Goal: Information Seeking & Learning: Learn about a topic

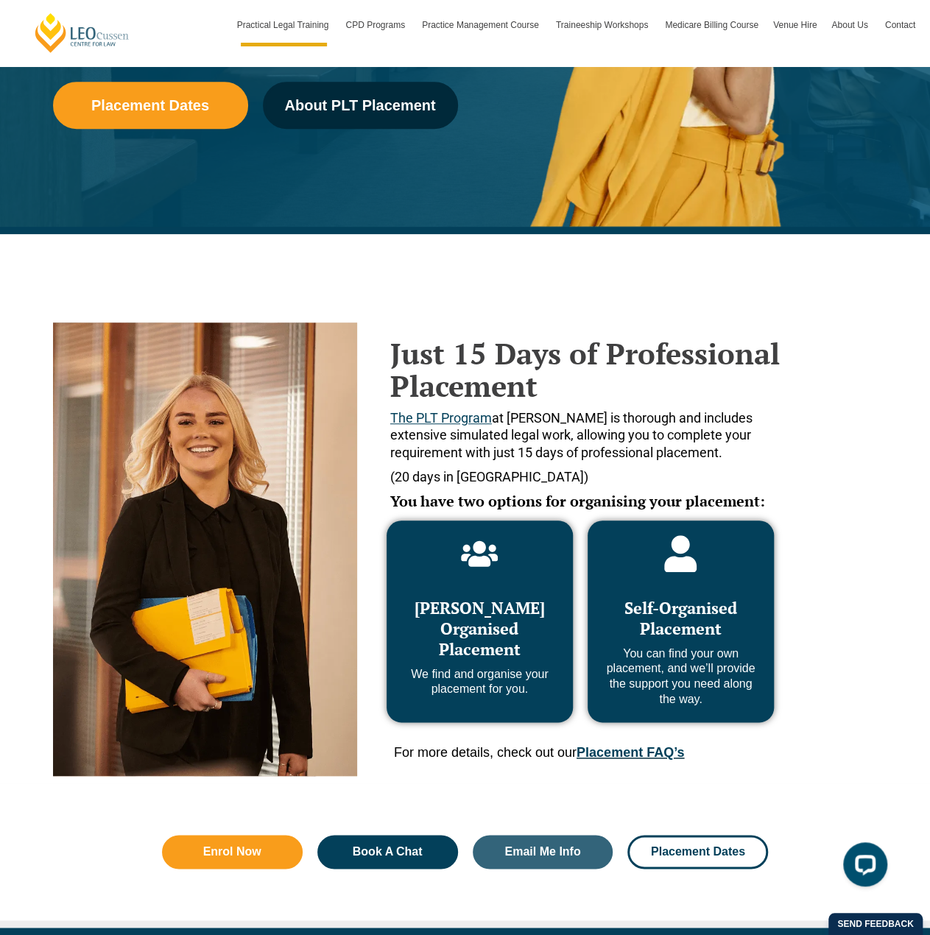
scroll to position [516, 0]
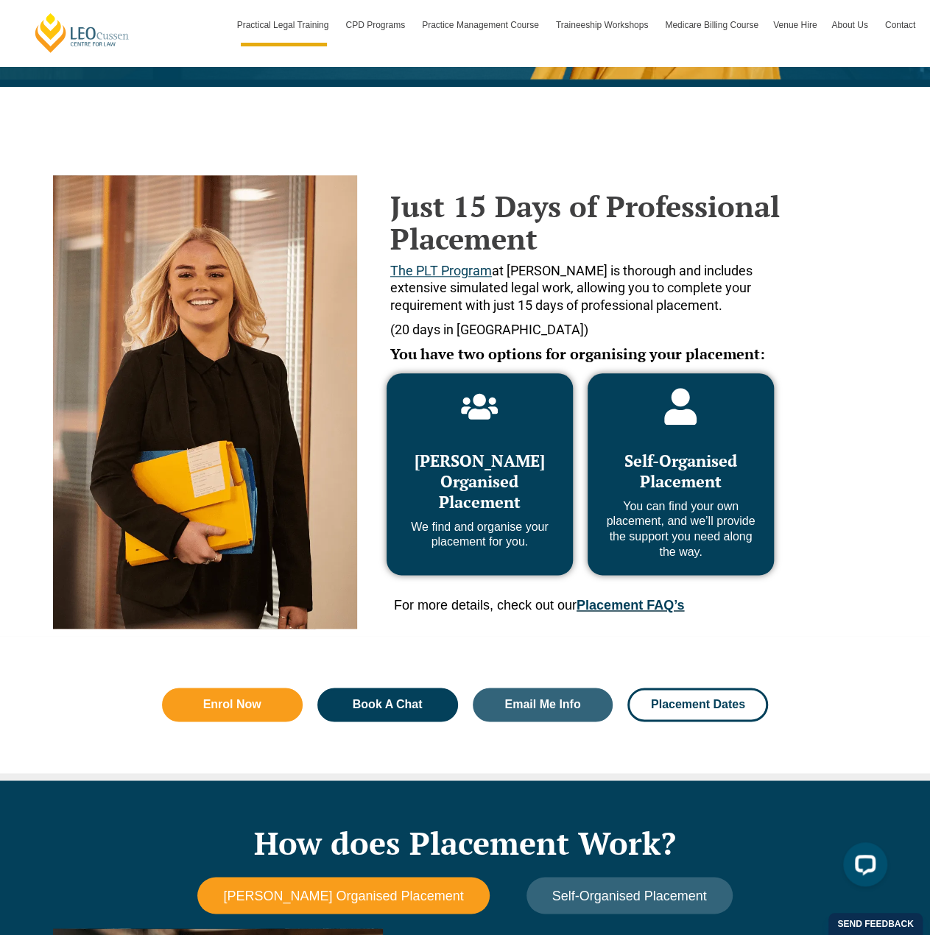
click at [687, 480] on span "Self-Organised Placement" at bounding box center [681, 471] width 113 height 42
click at [710, 558] on p "You can find your own placement, and we’ll provide the support you need along t…" at bounding box center [681, 529] width 157 height 61
click at [689, 414] on icon at bounding box center [681, 406] width 32 height 37
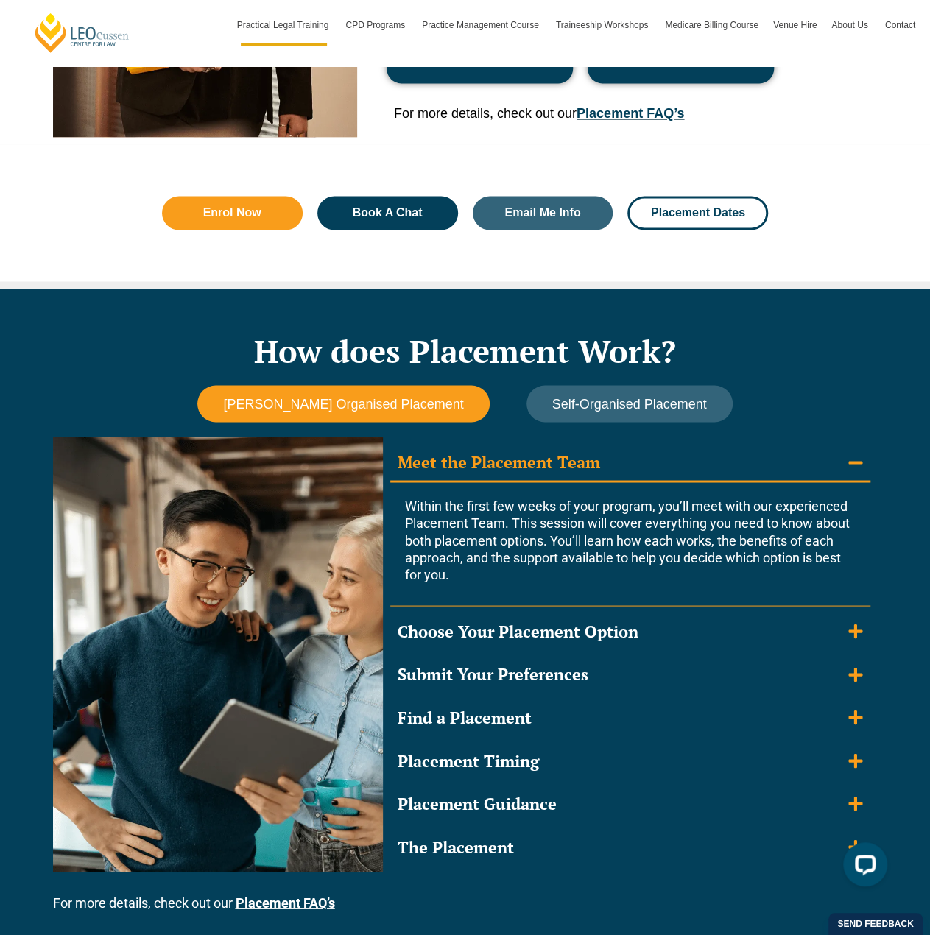
scroll to position [1031, 0]
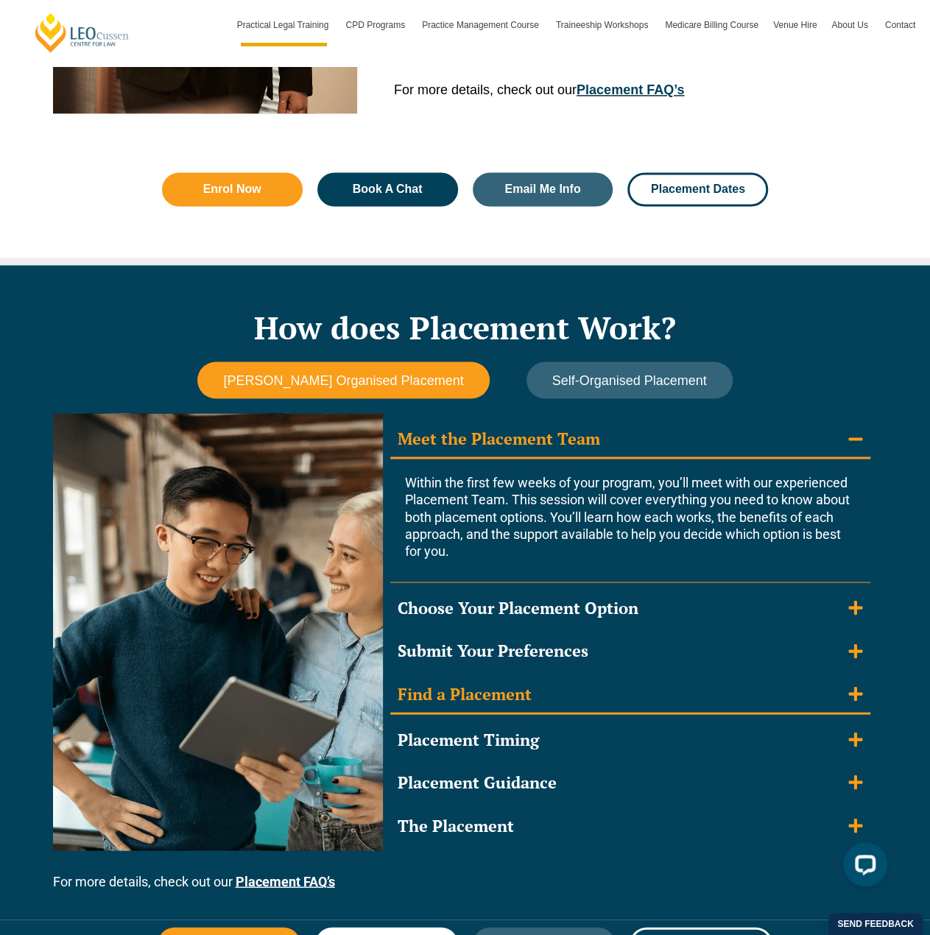
click at [853, 696] on icon "Accordion. Open links with Enter or Space, close with Escape, and navigate with…" at bounding box center [856, 694] width 14 height 16
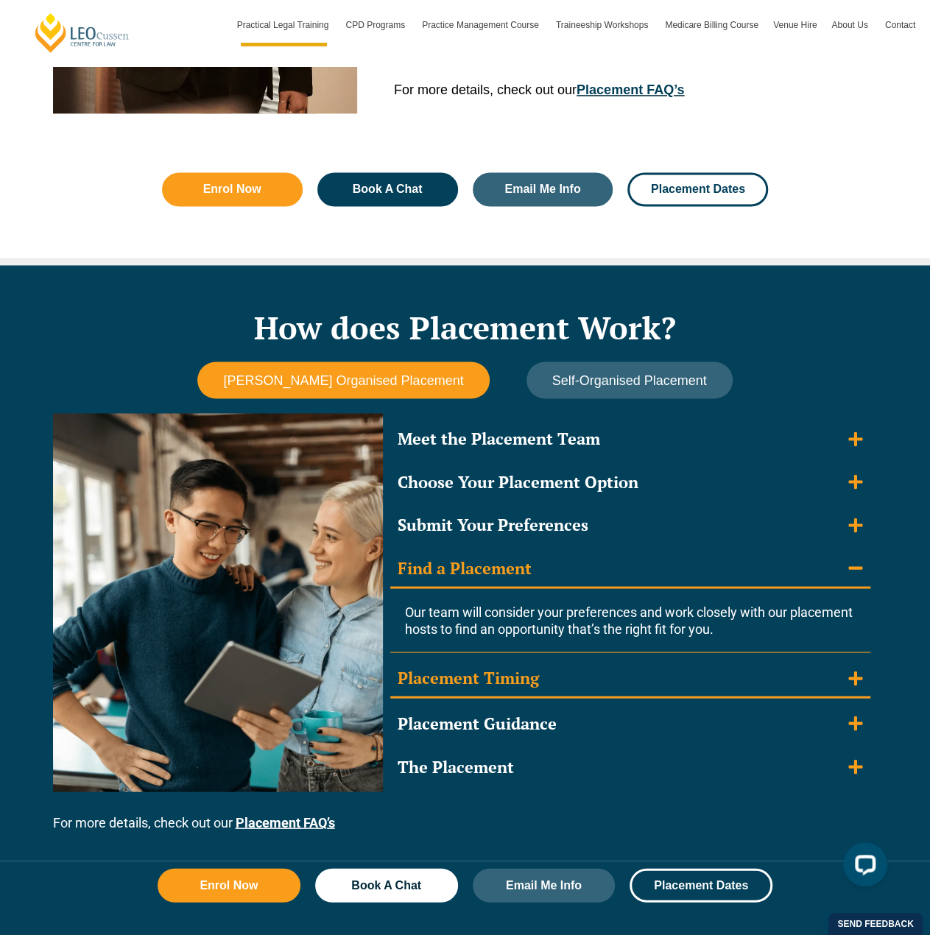
click at [852, 683] on icon "Accordion. Open links with Enter or Space, close with Escape, and navigate with…" at bounding box center [856, 678] width 14 height 16
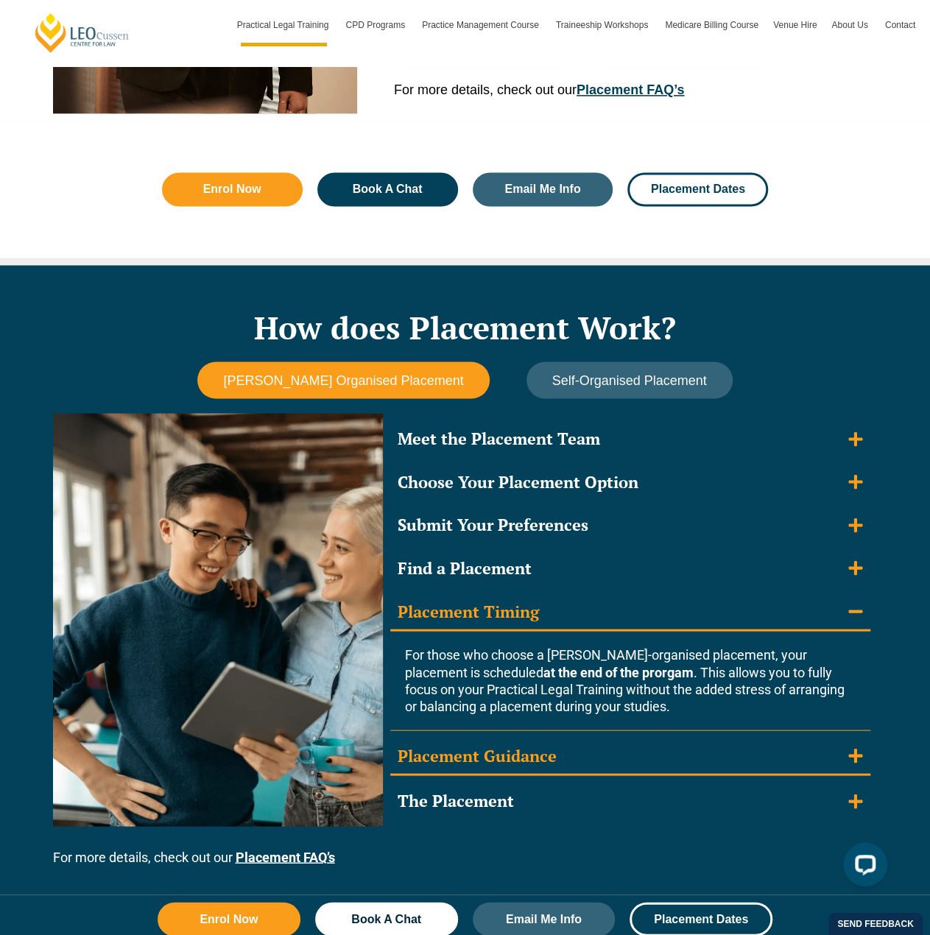
click at [850, 759] on icon "Accordion. Open links with Enter or Space, close with Escape, and navigate with…" at bounding box center [856, 756] width 14 height 16
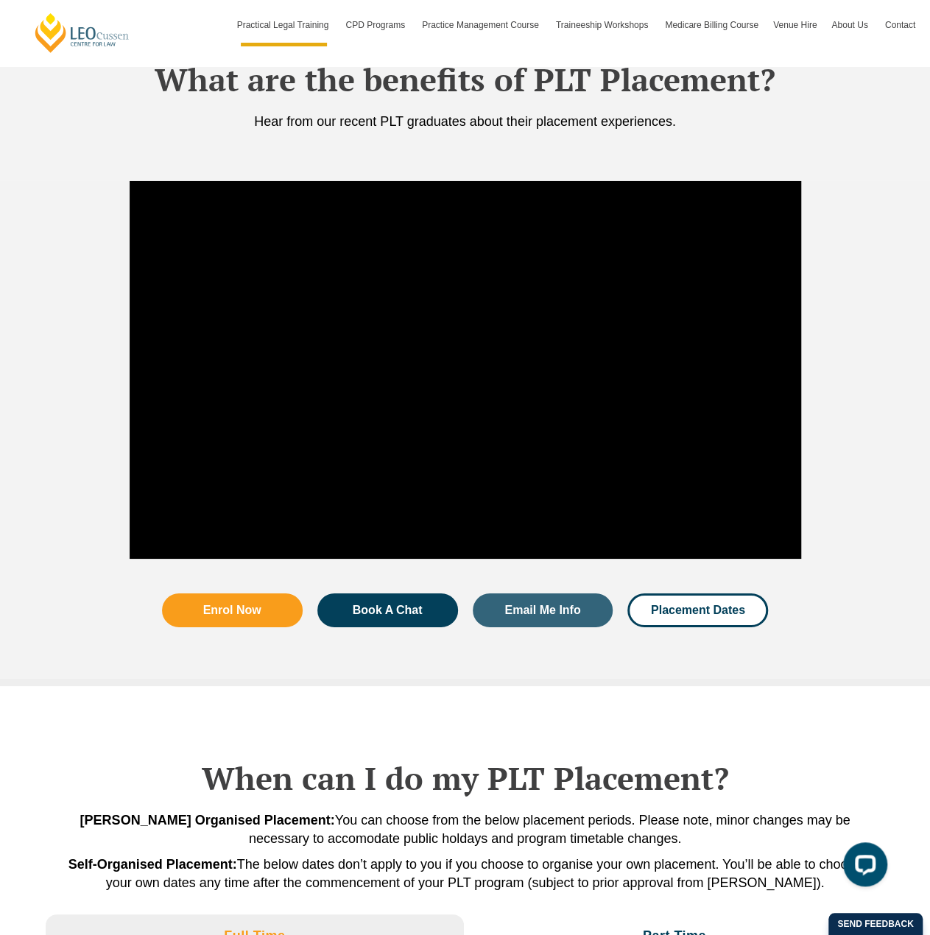
scroll to position [2096, 0]
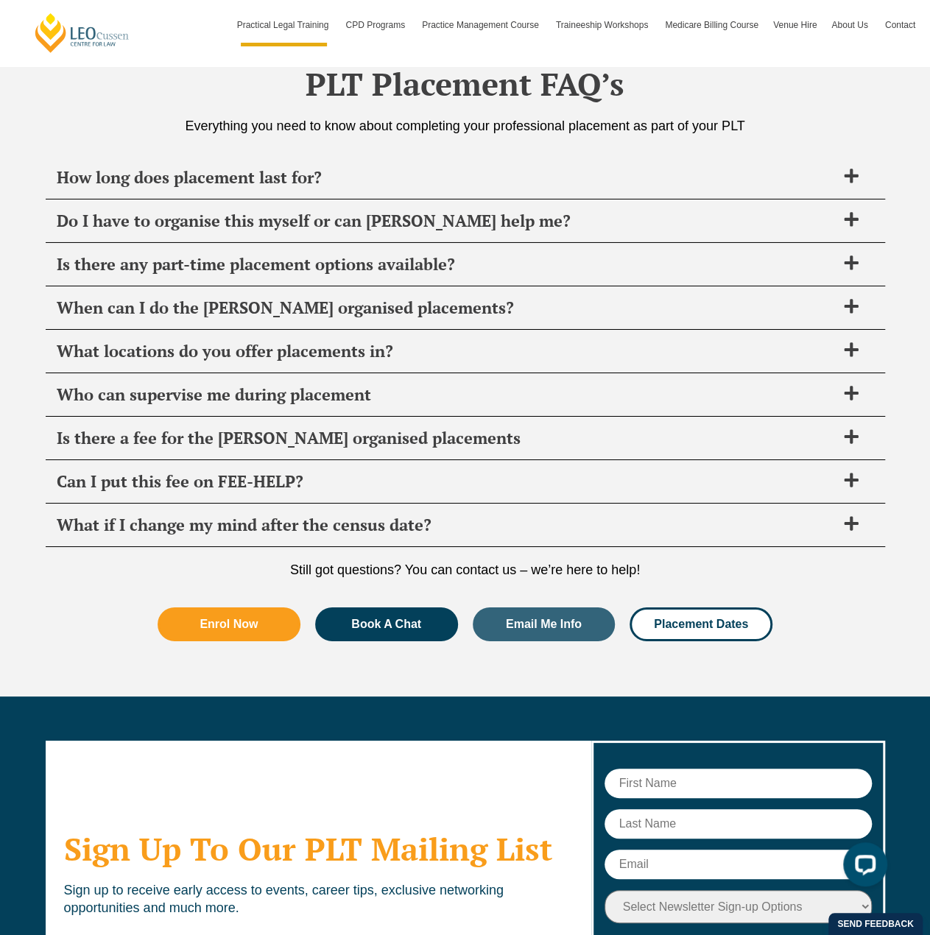
scroll to position [5199, 0]
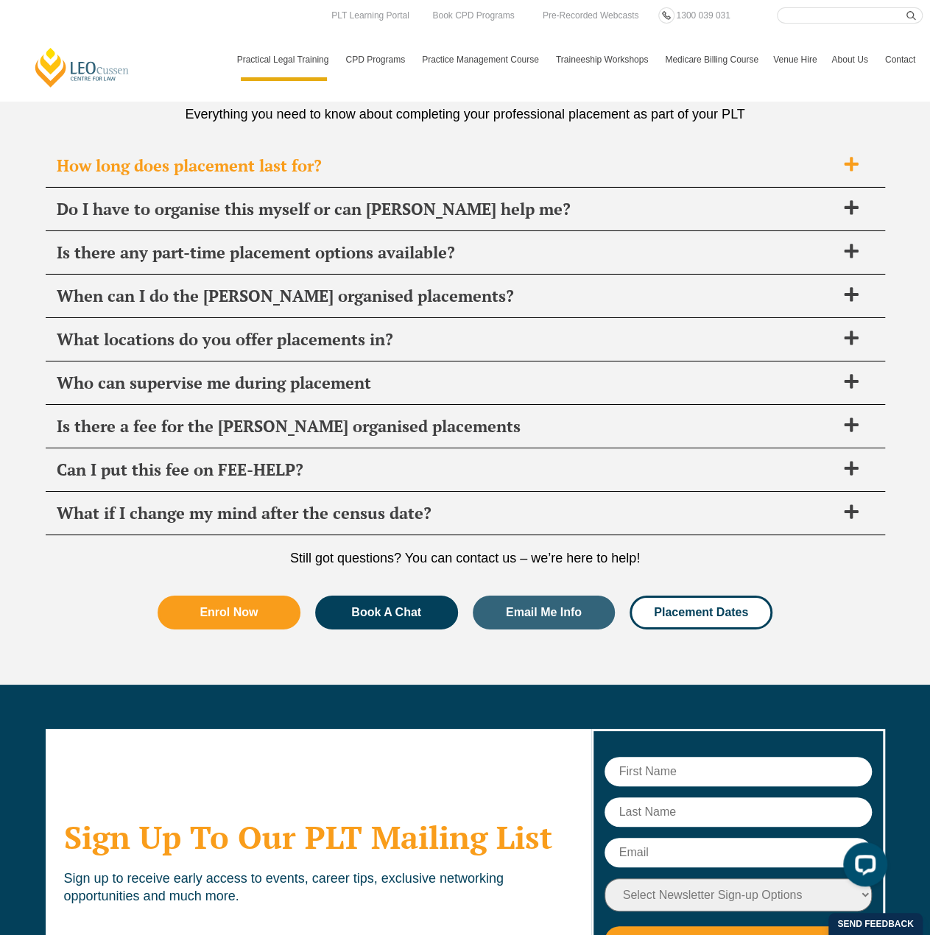
click at [849, 147] on div "How long does placement last for?" at bounding box center [466, 165] width 840 height 43
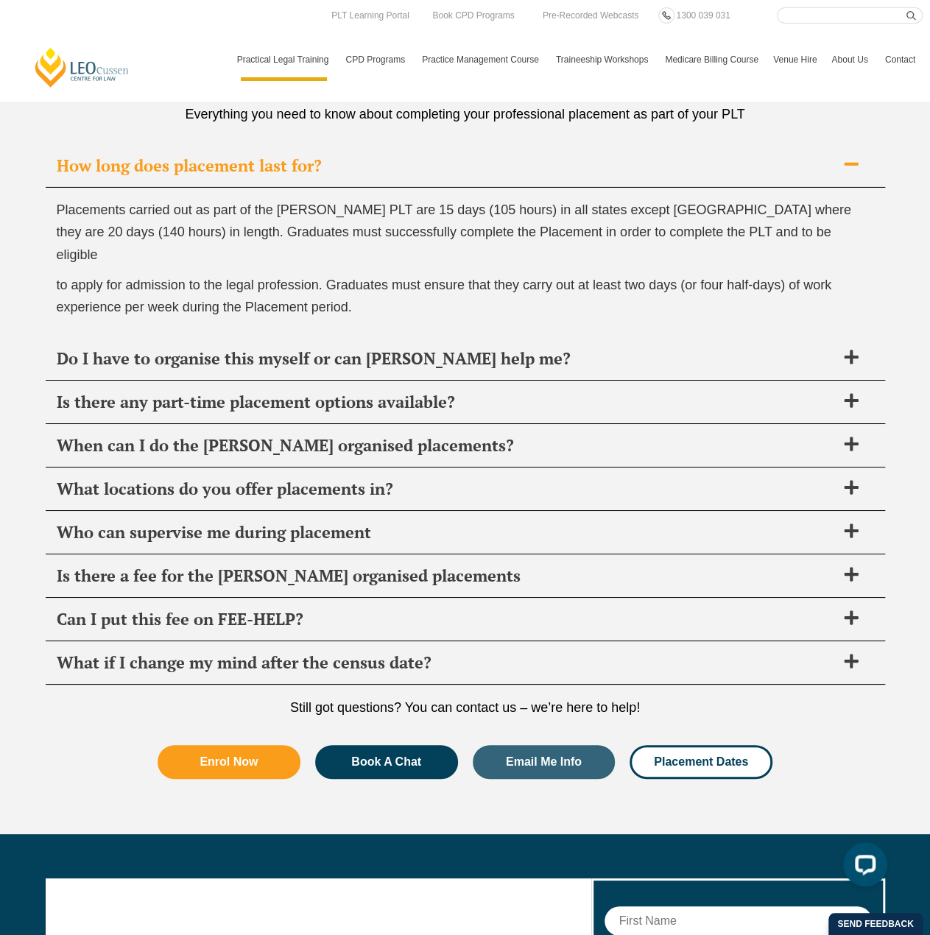
click at [849, 147] on div "How long does placement last for?" at bounding box center [466, 165] width 840 height 43
